Goal: Task Accomplishment & Management: Complete application form

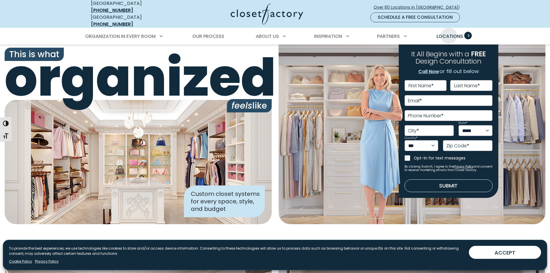
click at [446, 33] on span "Locations" at bounding box center [450, 36] width 27 height 7
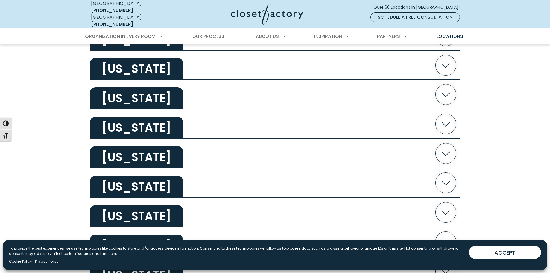
scroll to position [751, 0]
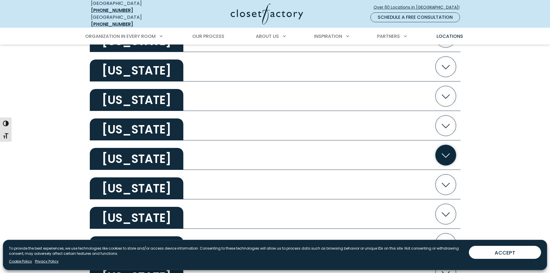
click at [132, 157] on h2 "New York" at bounding box center [137, 159] width 94 height 22
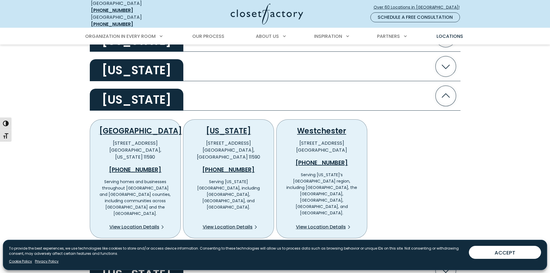
scroll to position [866, 0]
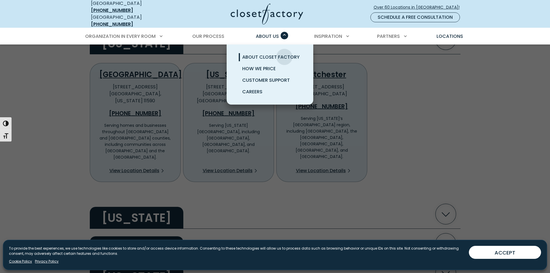
click at [284, 54] on span "About Closet Factory" at bounding box center [270, 57] width 57 height 7
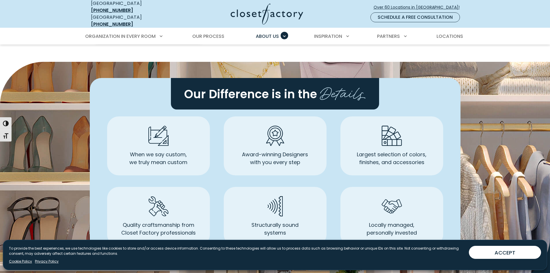
scroll to position [289, 0]
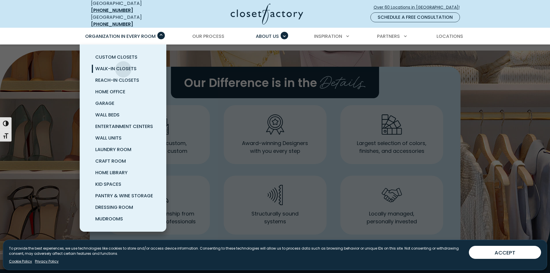
click at [123, 65] on span "Walk-In Closets" at bounding box center [115, 68] width 41 height 7
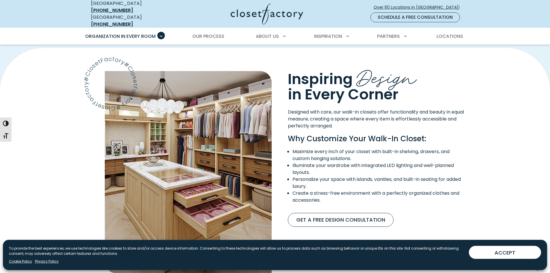
scroll to position [318, 0]
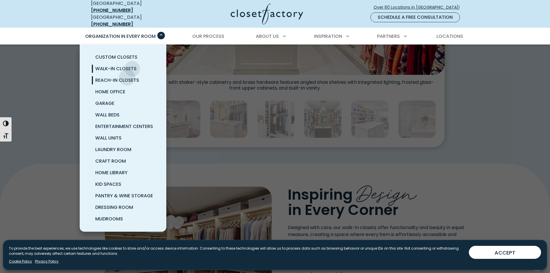
click at [127, 77] on span "Reach-In Closets" at bounding box center [117, 80] width 44 height 7
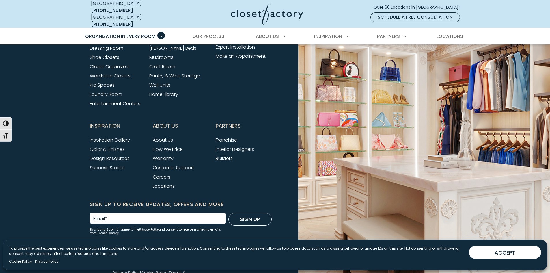
scroll to position [1905, 0]
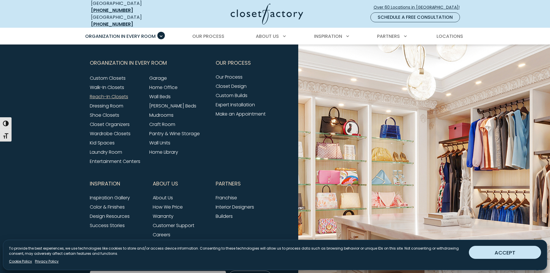
click at [504, 253] on button "ACCEPT" at bounding box center [505, 252] width 72 height 13
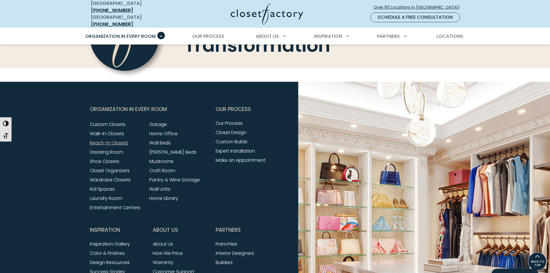
scroll to position [1859, 0]
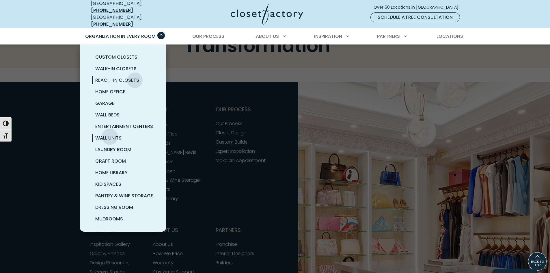
click at [110, 135] on span "Wall Units" at bounding box center [108, 138] width 26 height 7
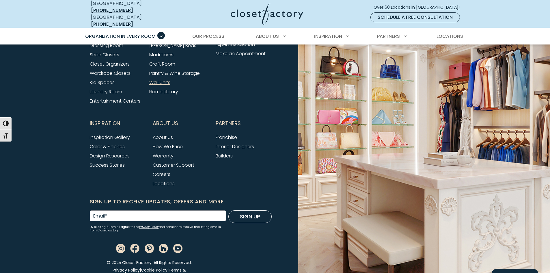
scroll to position [1973, 0]
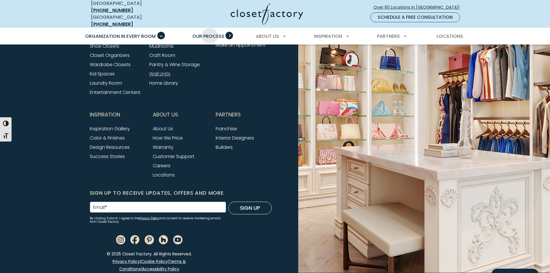
click at [210, 33] on span "Our Process" at bounding box center [208, 36] width 32 height 7
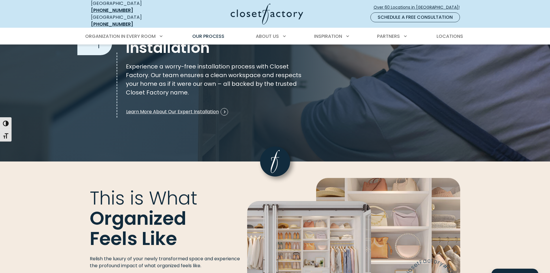
scroll to position [1010, 0]
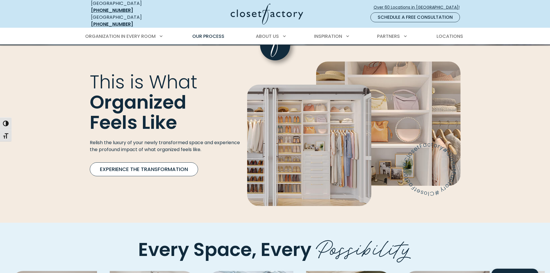
click at [167, 162] on link "Experience the Transformation" at bounding box center [144, 169] width 108 height 14
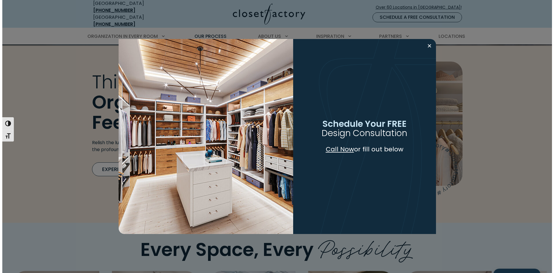
scroll to position [1011, 0]
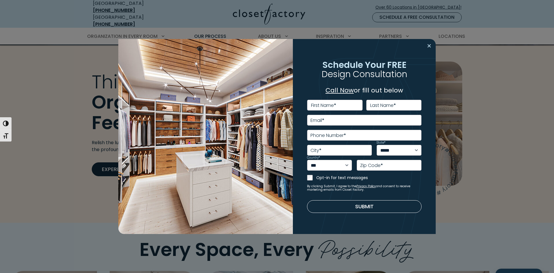
click at [430, 46] on button "Close modal" at bounding box center [429, 45] width 8 height 9
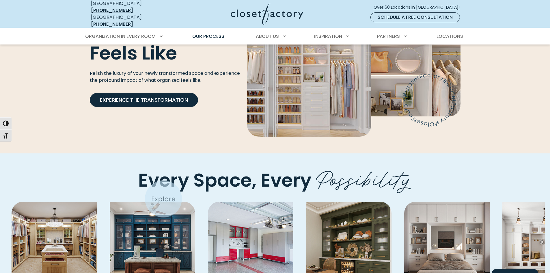
scroll to position [1155, 0]
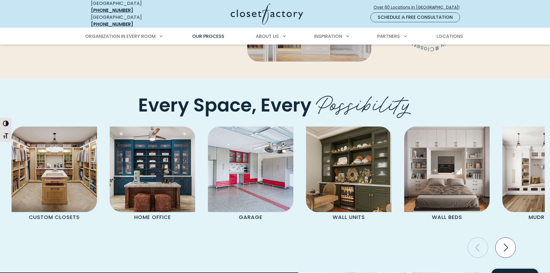
click at [505, 239] on icon "Next slide" at bounding box center [505, 247] width 20 height 20
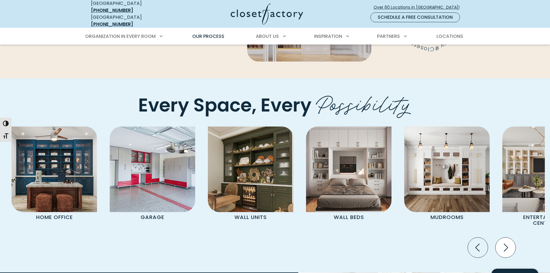
click at [505, 239] on icon "Next slide" at bounding box center [505, 247] width 20 height 20
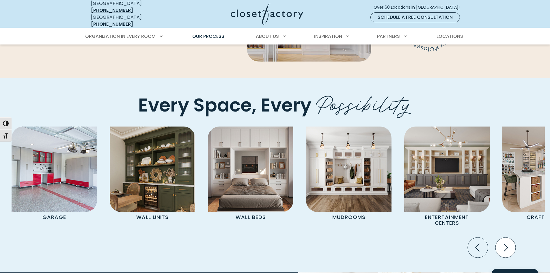
click at [505, 239] on icon "Next slide" at bounding box center [505, 247] width 20 height 20
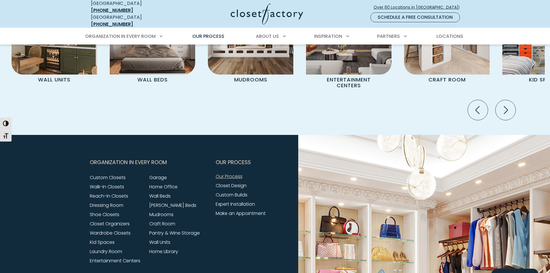
scroll to position [1299, 0]
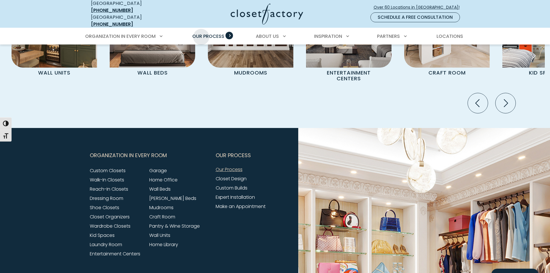
click at [201, 33] on span "Our Process" at bounding box center [208, 36] width 32 height 7
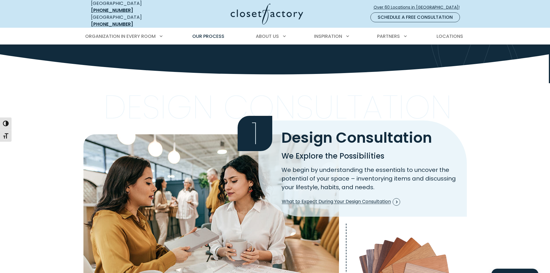
scroll to position [173, 0]
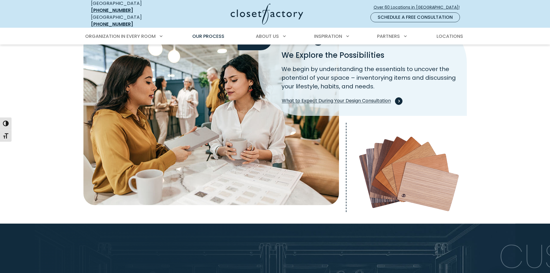
click at [332, 97] on span "What to Expect During Your Design Consultation" at bounding box center [341, 101] width 118 height 8
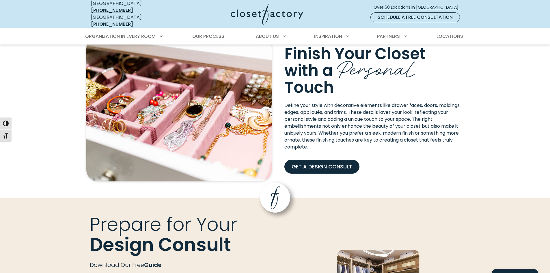
scroll to position [549, 0]
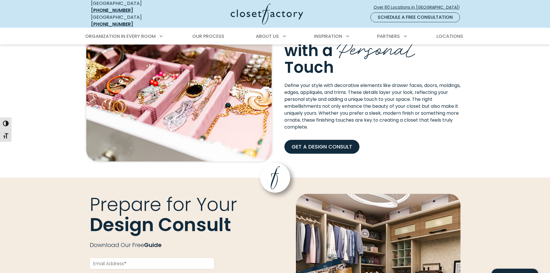
click at [398, 16] on link "Schedule a Free Consultation" at bounding box center [414, 17] width 89 height 10
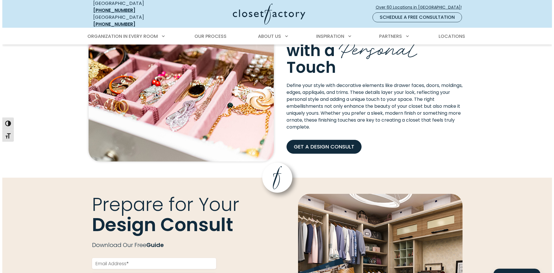
scroll to position [549, 0]
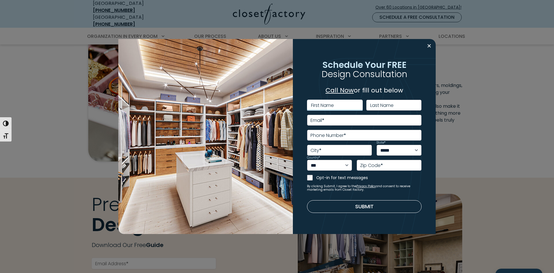
click at [348, 105] on input "First Name" at bounding box center [335, 105] width 56 height 11
type input "******"
type input "**********"
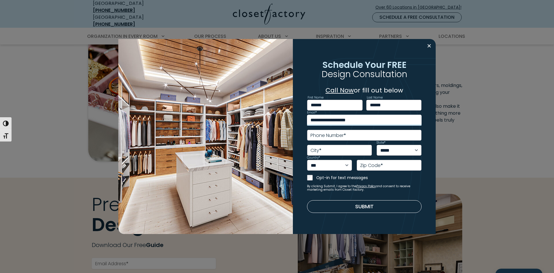
type input "**********"
type input "********"
select select "**"
type input "*****"
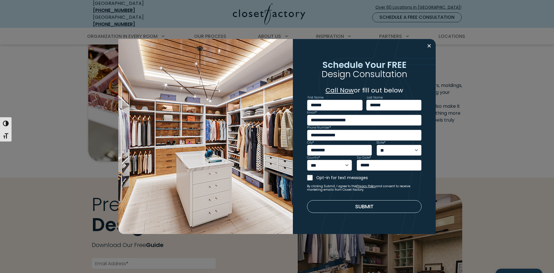
click at [340, 206] on button "Submit" at bounding box center [364, 206] width 115 height 13
